Goal: Task Accomplishment & Management: Manage account settings

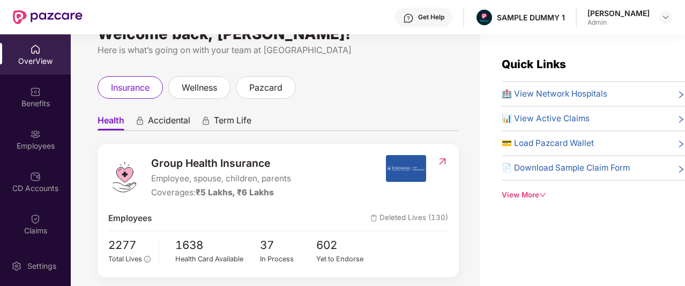
scroll to position [49, 0]
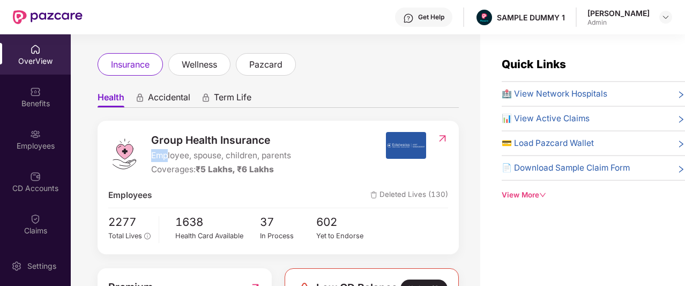
drag, startPoint x: 150, startPoint y: 156, endPoint x: 166, endPoint y: 158, distance: 16.2
click at [166, 158] on div "Group Health Insurance Employee, spouse, children, parents Coverages: ₹5 Lakhs,…" at bounding box center [246, 154] width 277 height 44
click at [166, 158] on span "Employee, spouse, children, parents" at bounding box center [221, 155] width 140 height 13
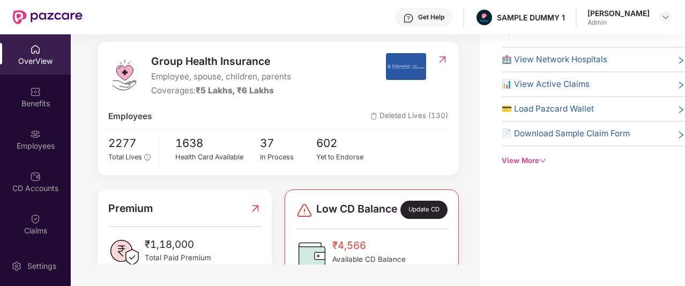
scroll to position [0, 0]
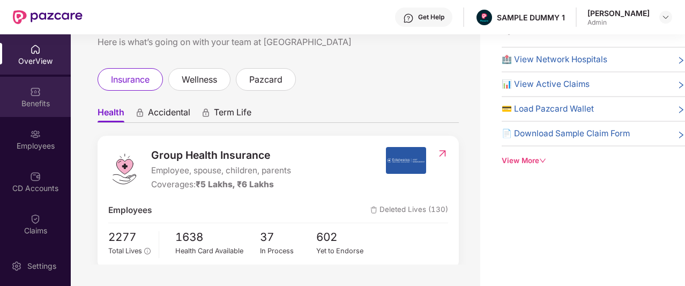
click at [51, 98] on div "Benefits" at bounding box center [35, 103] width 71 height 11
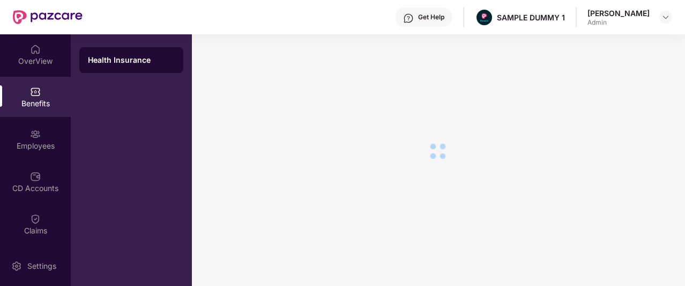
scroll to position [18, 0]
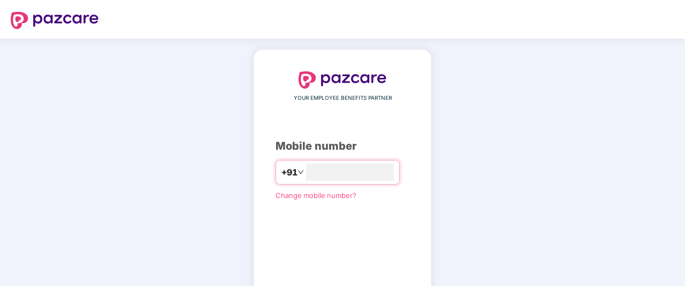
scroll to position [69, 0]
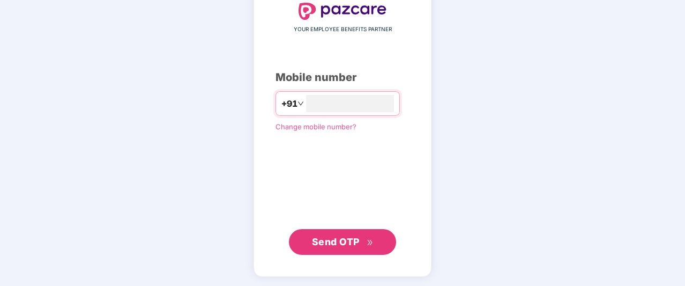
type input "**********"
click at [351, 236] on span "Send OTP" at bounding box center [336, 240] width 48 height 11
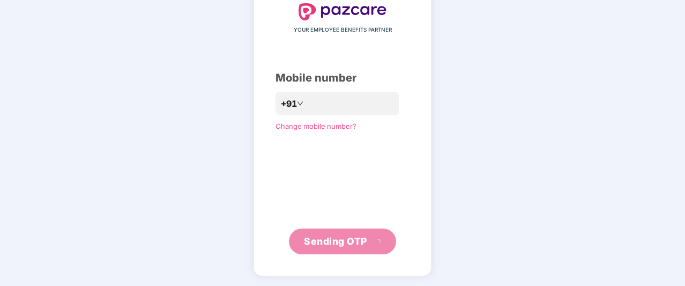
scroll to position [63, 0]
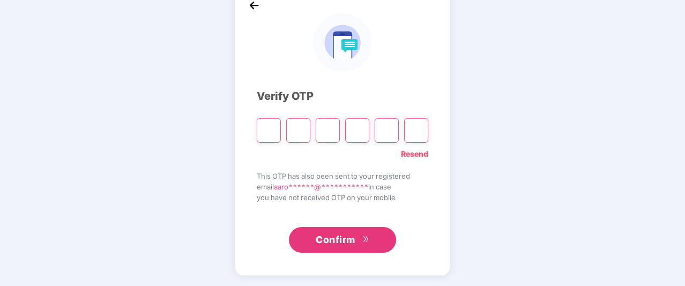
type input "*"
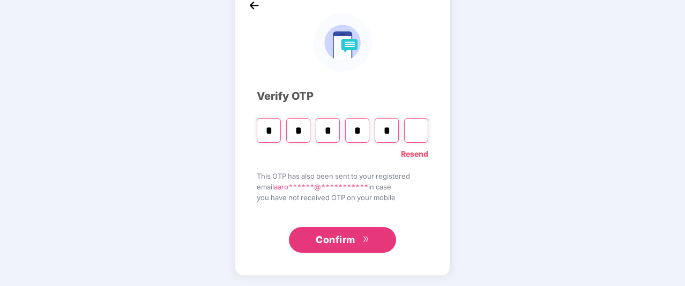
type input "*"
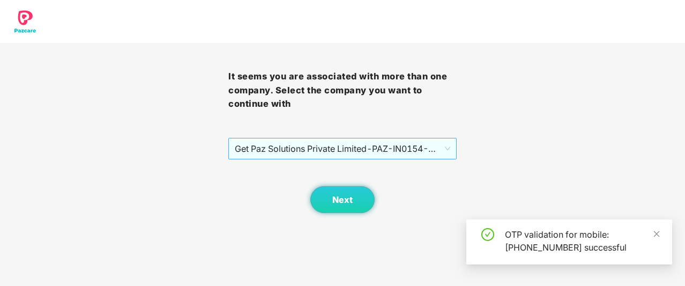
click at [341, 152] on span "Get Paz Solutions Private Limited - PAZ-IN0154 - EMPLOYEE" at bounding box center [343, 148] width 216 height 20
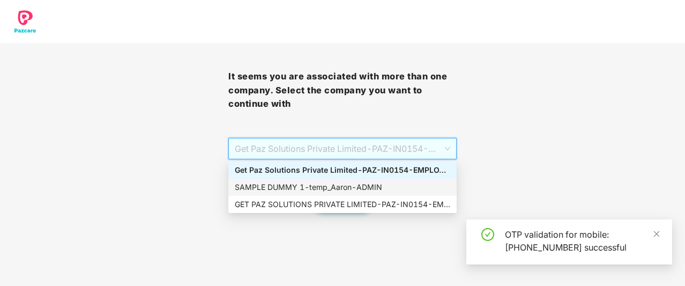
click at [333, 184] on div "SAMPLE DUMMY 1 - [PERSON_NAME]" at bounding box center [343, 187] width 216 height 12
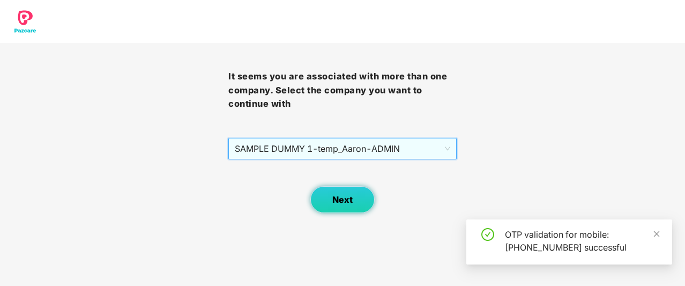
click at [342, 207] on button "Next" at bounding box center [342, 199] width 64 height 27
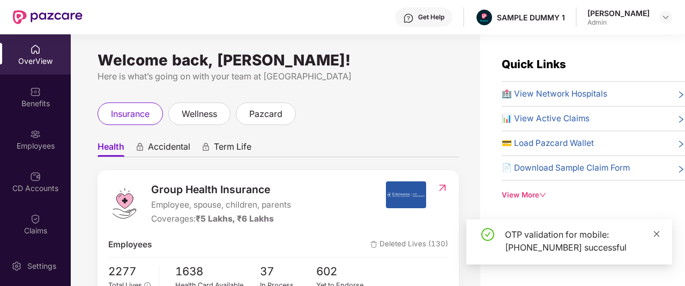
click at [659, 236] on icon "close" at bounding box center [657, 234] width 8 height 8
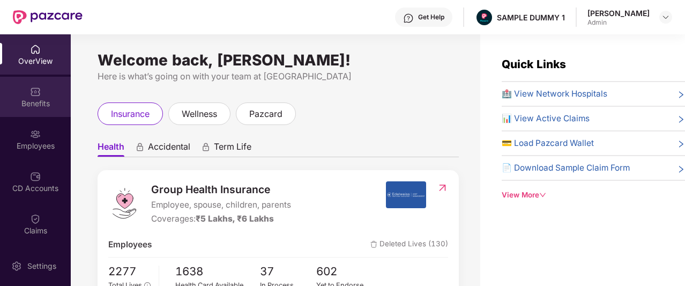
click at [47, 98] on div "Benefits" at bounding box center [35, 103] width 71 height 11
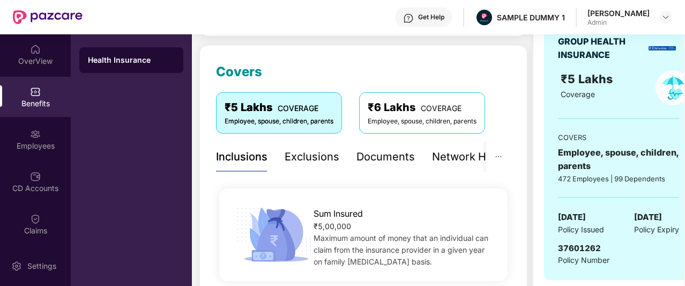
scroll to position [131, 0]
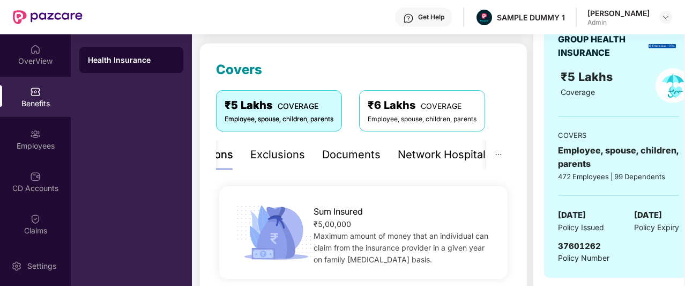
click at [287, 154] on div "Exclusions" at bounding box center [277, 154] width 55 height 17
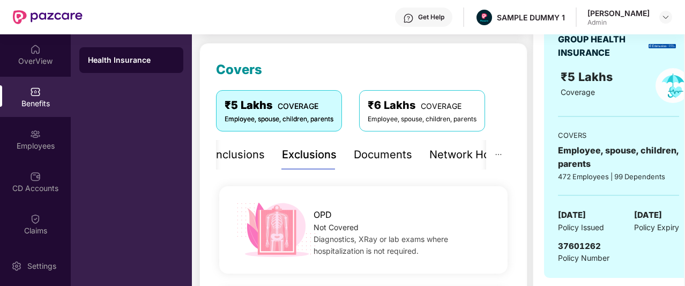
click at [262, 152] on div "Inclusions" at bounding box center [238, 154] width 51 height 17
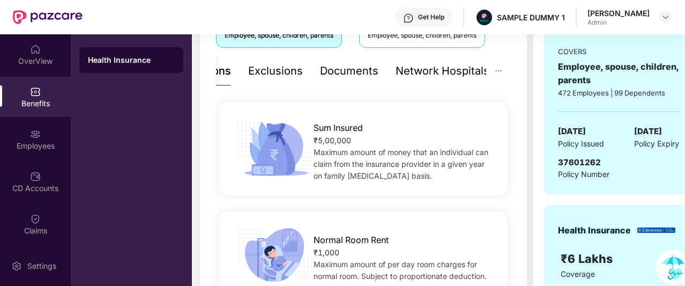
scroll to position [213, 0]
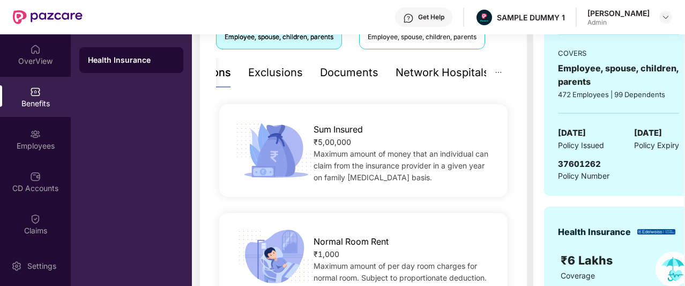
click at [270, 77] on div "Exclusions" at bounding box center [275, 72] width 55 height 17
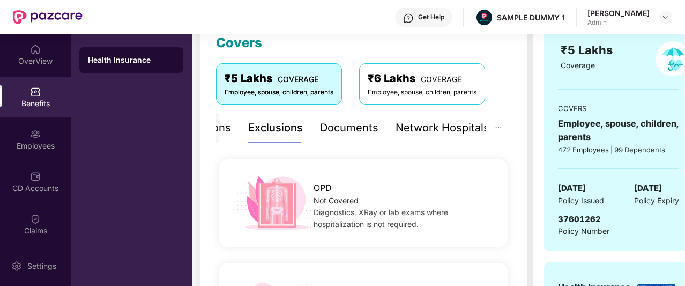
scroll to position [157, 0]
click at [350, 126] on div "Documents" at bounding box center [349, 128] width 58 height 17
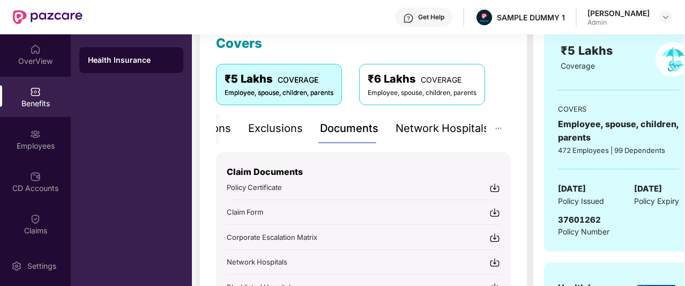
scroll to position [226, 0]
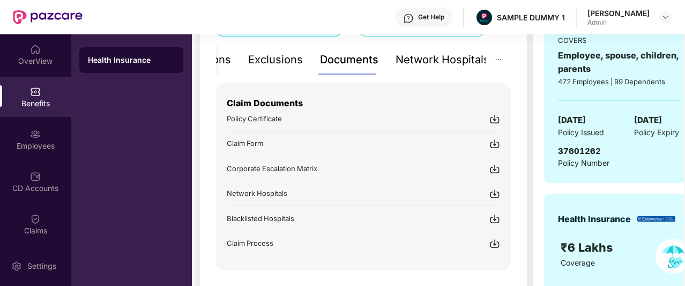
click at [414, 65] on div "Network Hospitals" at bounding box center [443, 59] width 94 height 17
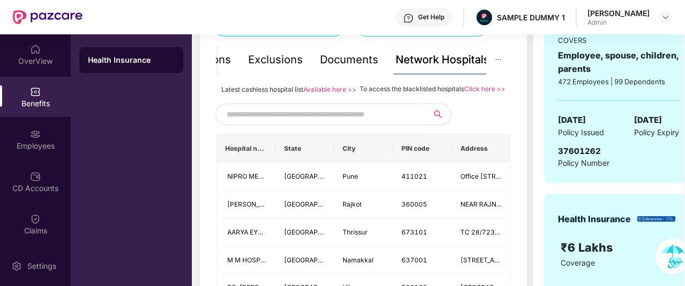
click at [318, 122] on input "text" at bounding box center [318, 114] width 183 height 16
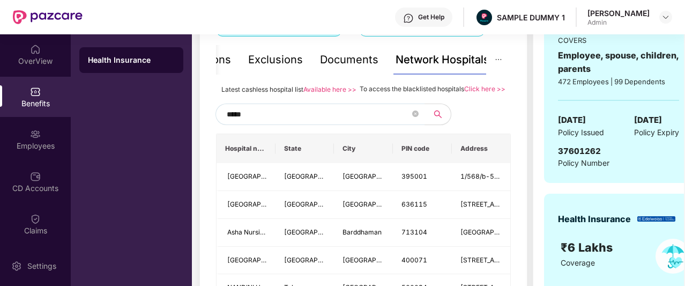
type input "******"
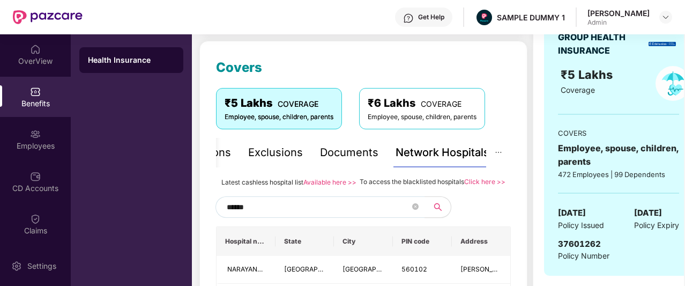
scroll to position [143, 0]
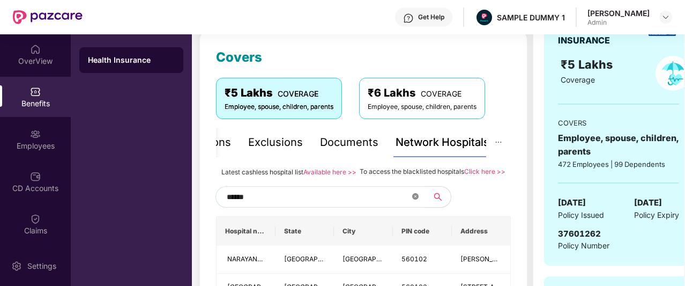
click at [415, 199] on icon "close-circle" at bounding box center [415, 196] width 6 height 6
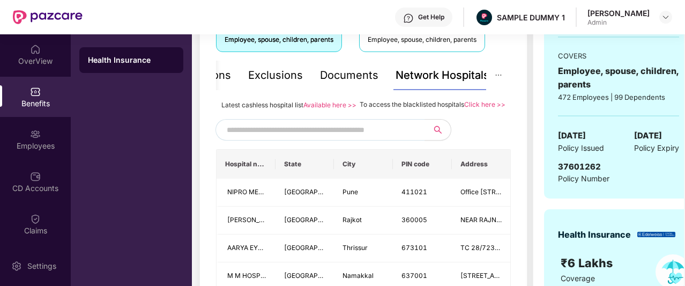
scroll to position [210, 0]
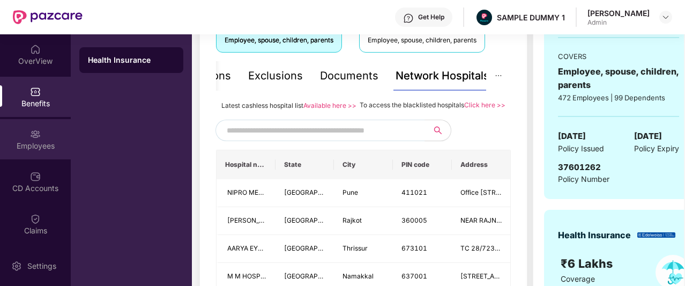
click at [17, 143] on div "Employees" at bounding box center [35, 145] width 71 height 11
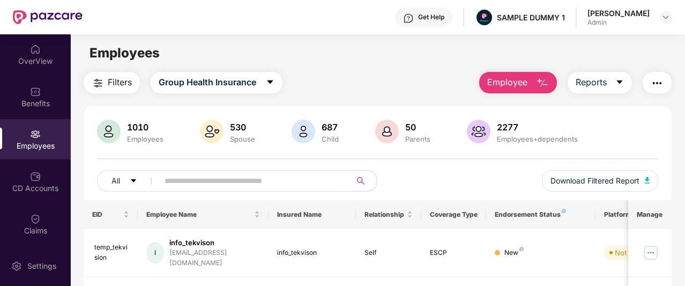
click at [46, 142] on div "Employees" at bounding box center [35, 145] width 71 height 11
click at [492, 83] on span "Employee" at bounding box center [507, 82] width 40 height 13
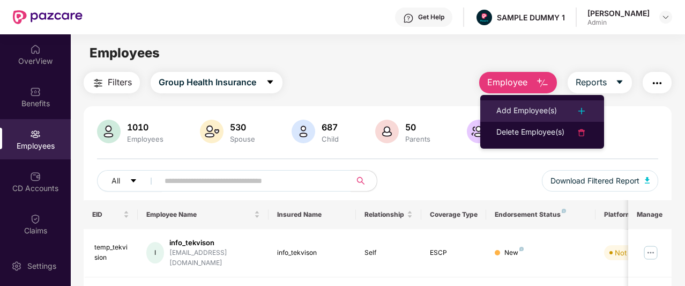
click at [516, 112] on div "Add Employee(s)" at bounding box center [526, 111] width 61 height 13
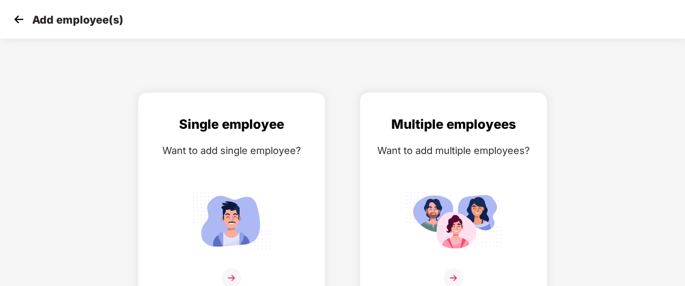
scroll to position [17, 0]
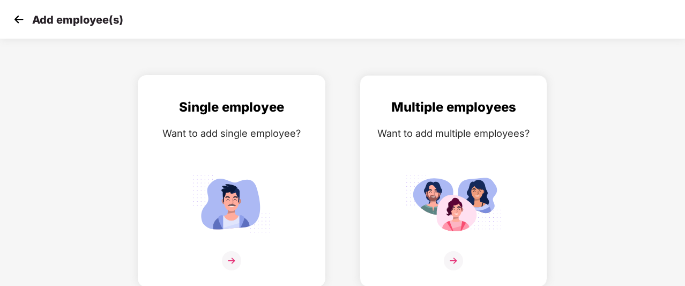
click at [252, 125] on div "Want to add single employee?" at bounding box center [231, 133] width 165 height 16
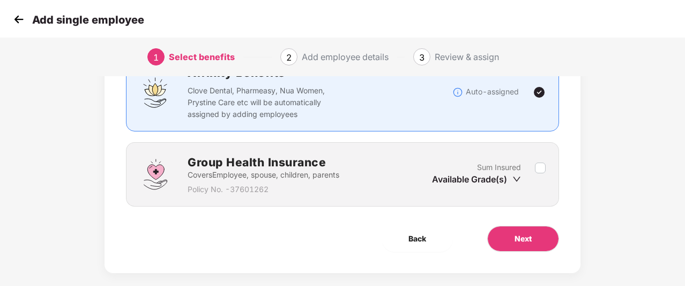
scroll to position [98, 0]
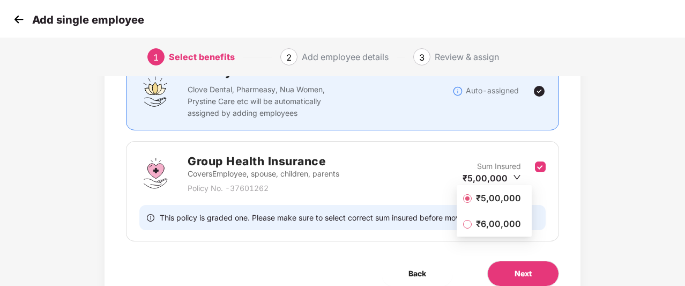
click at [509, 200] on span "₹5,00,000" at bounding box center [499, 198] width 54 height 12
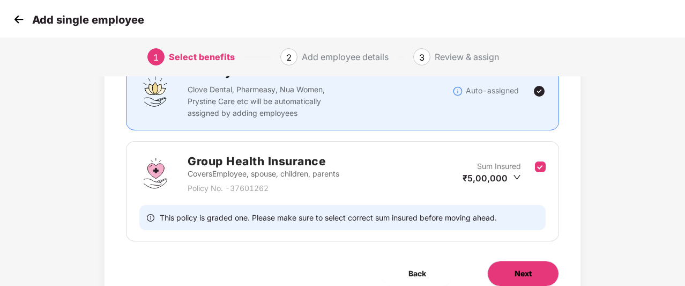
click at [513, 269] on button "Next" at bounding box center [523, 274] width 72 height 26
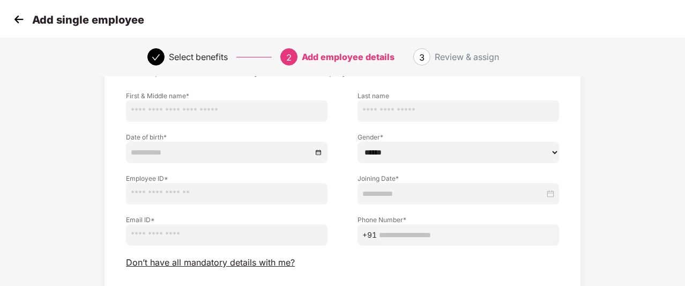
scroll to position [65, 0]
click at [244, 264] on span "Don’t have all mandatory details with me?" at bounding box center [210, 262] width 169 height 11
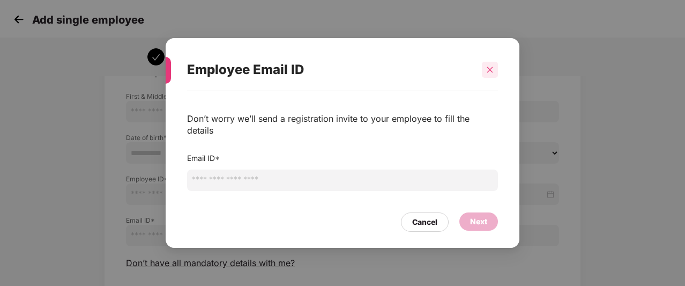
click at [485, 78] on div at bounding box center [490, 70] width 16 height 16
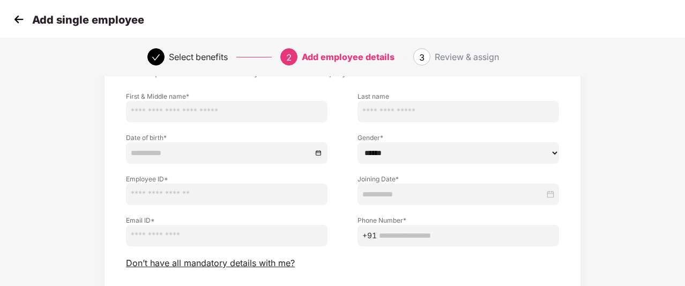
click at [13, 20] on img at bounding box center [19, 19] width 16 height 16
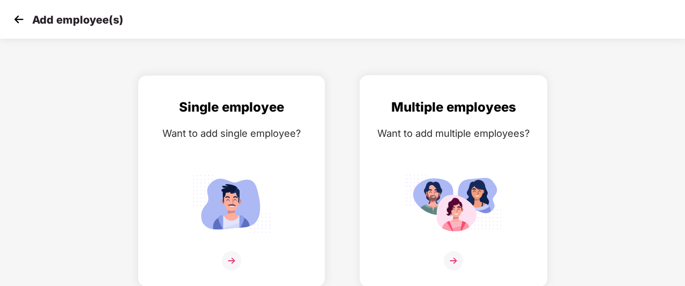
click at [400, 136] on div "Want to add multiple employees?" at bounding box center [453, 133] width 165 height 16
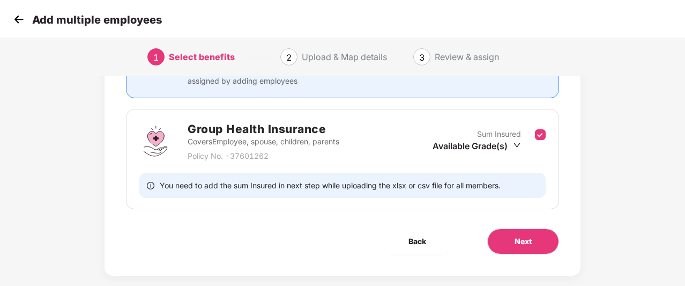
scroll to position [135, 0]
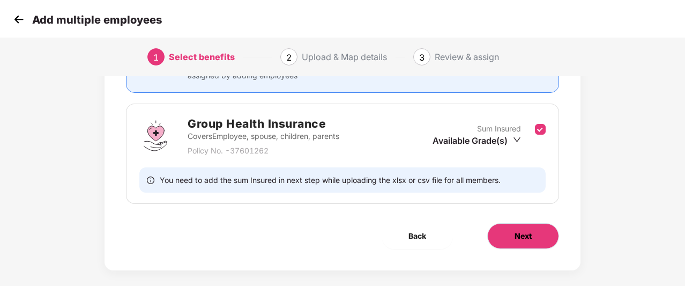
click at [521, 233] on span "Next" at bounding box center [523, 236] width 17 height 12
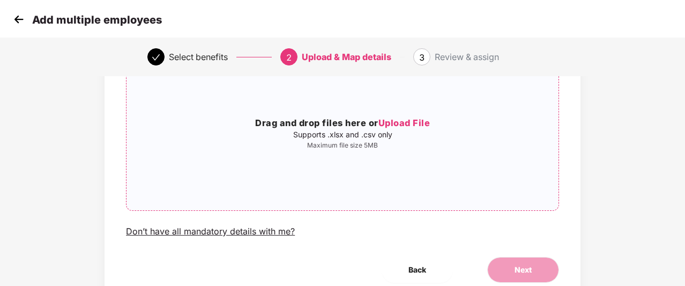
scroll to position [103, 0]
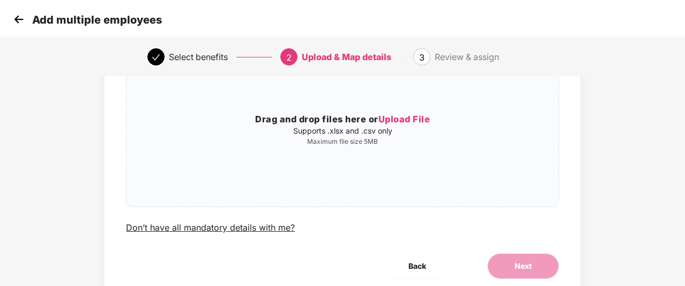
click at [12, 18] on img at bounding box center [19, 19] width 16 height 16
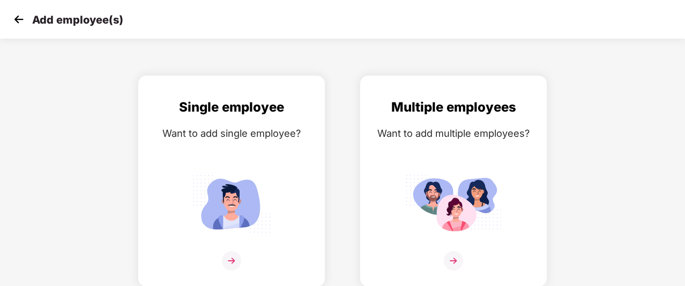
click at [12, 18] on img at bounding box center [19, 19] width 16 height 16
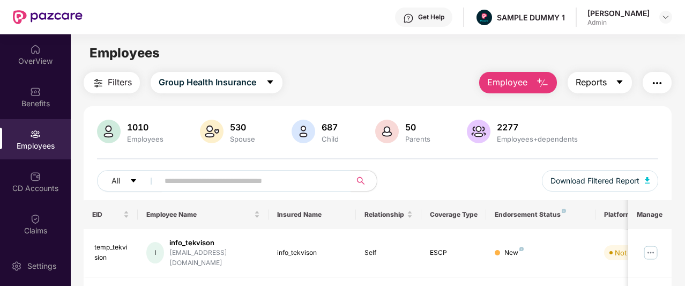
click at [593, 86] on span "Reports" at bounding box center [591, 82] width 31 height 13
click at [654, 79] on img "button" at bounding box center [657, 83] width 13 height 13
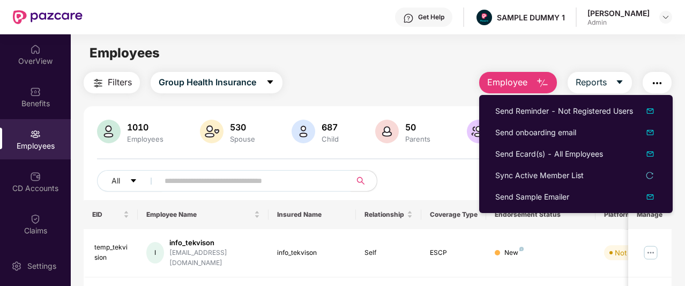
click at [439, 65] on main "Employees Filters Group Health Insurance Employee Reports 1010 Employees 530 Sp…" at bounding box center [378, 177] width 614 height 286
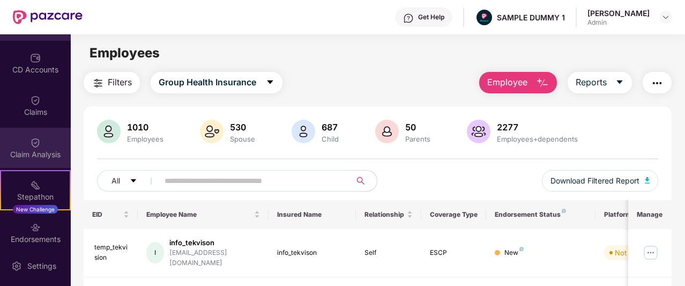
scroll to position [119, 0]
click at [35, 154] on div "Claim Analysis" at bounding box center [35, 154] width 71 height 11
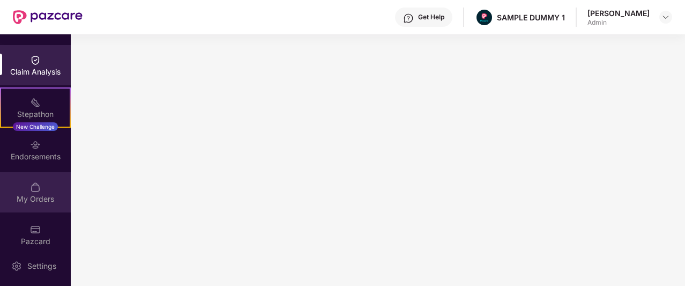
scroll to position [199, 0]
click at [44, 193] on div "My Orders" at bounding box center [35, 194] width 71 height 40
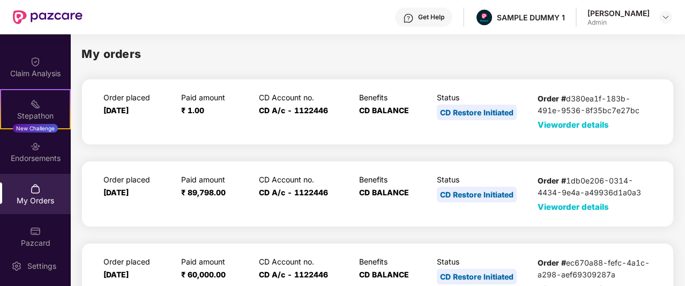
click at [552, 124] on span "View order details" at bounding box center [573, 125] width 71 height 10
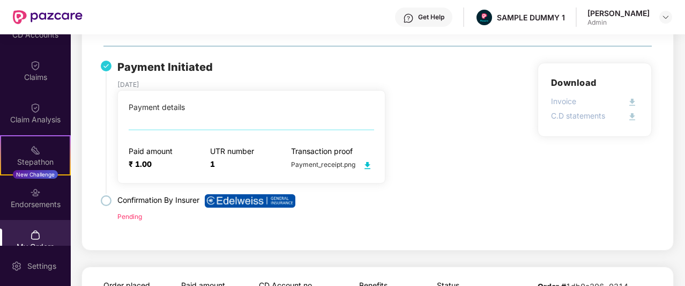
scroll to position [153, 0]
click at [30, 149] on img at bounding box center [35, 150] width 11 height 11
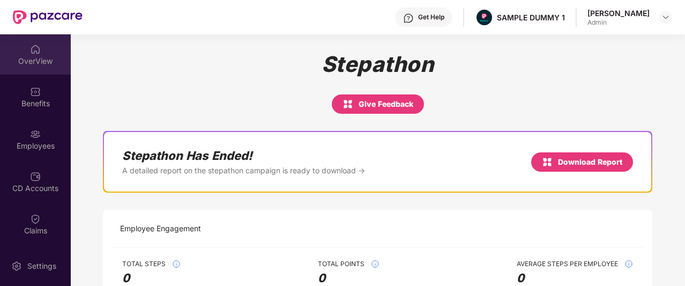
click at [60, 41] on div "OverView" at bounding box center [35, 54] width 71 height 40
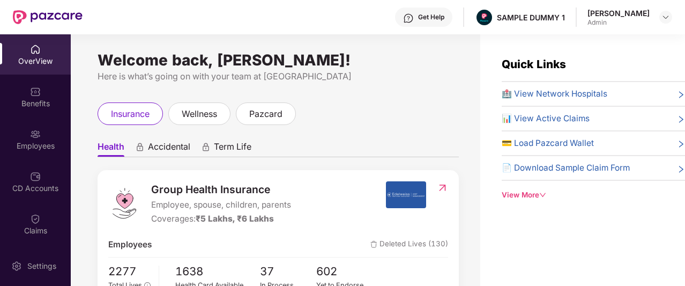
click at [532, 192] on div "View More" at bounding box center [593, 194] width 183 height 11
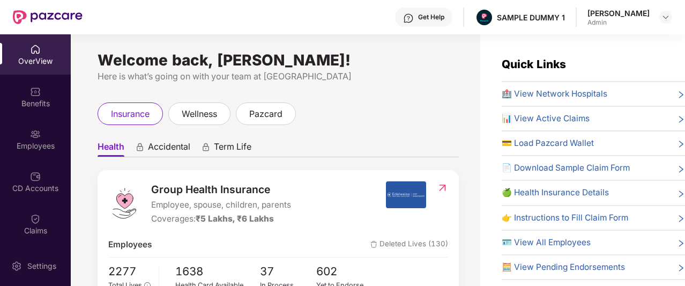
click at [565, 92] on span "🏥 View Network Hospitals" at bounding box center [555, 93] width 106 height 13
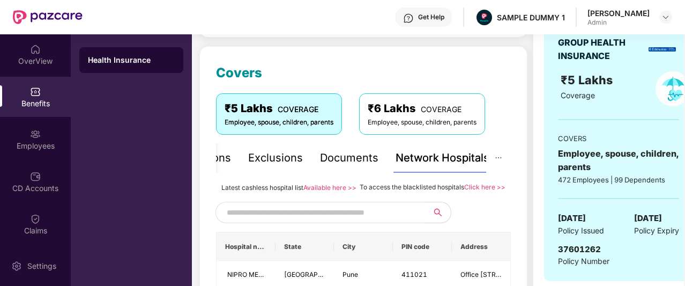
scroll to position [17, 0]
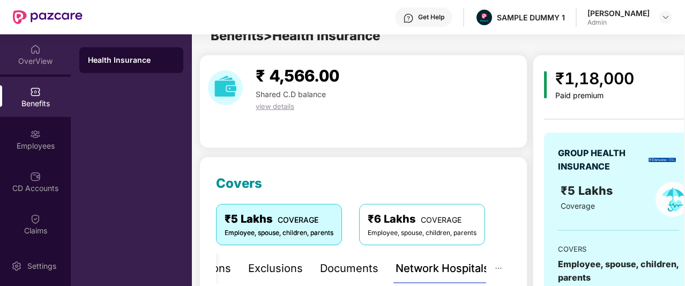
click at [19, 65] on div "OverView" at bounding box center [35, 61] width 71 height 11
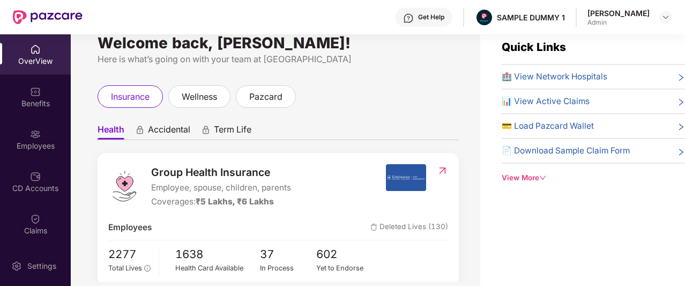
click at [414, 18] on img at bounding box center [408, 18] width 11 height 11
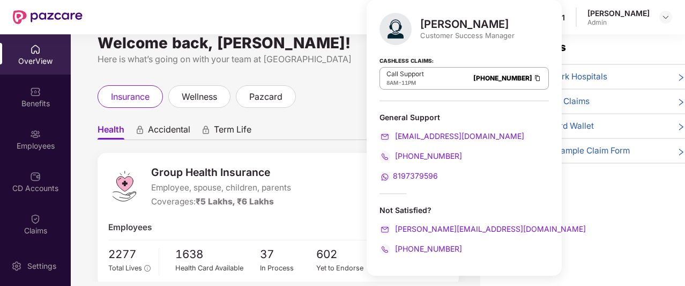
click at [318, 81] on div "Welcome back, [PERSON_NAME]! Here is what’s going on with your team at Pazcare …" at bounding box center [276, 149] width 410 height 264
